Goal: Obtain resource: Download file/media

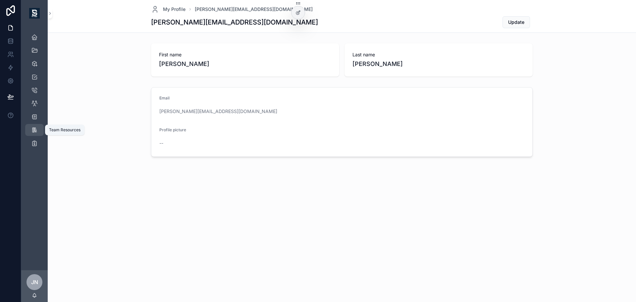
click at [34, 133] on icon "scrollable content" at bounding box center [34, 130] width 7 height 7
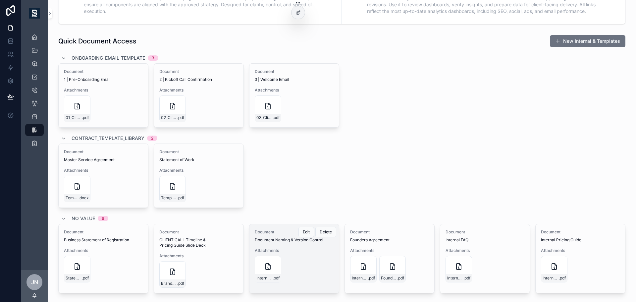
scroll to position [286, 0]
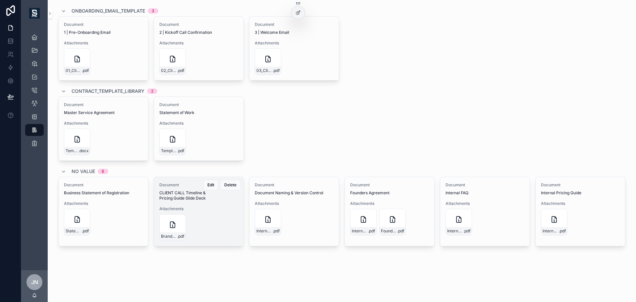
click at [196, 203] on div "Document CLIENT CALL Timeline & Pricing Guide Slide Deck Attachments BrandSight…" at bounding box center [198, 211] width 89 height 69
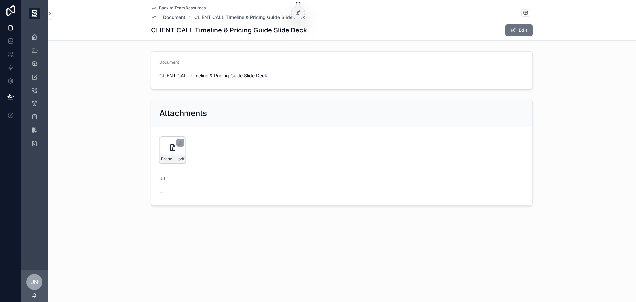
click at [167, 151] on div "BrandSight---Timeline-&-Pricing-Guide-Client-Call-Slide-Deck .pdf" at bounding box center [172, 150] width 27 height 27
